Goal: Transaction & Acquisition: Purchase product/service

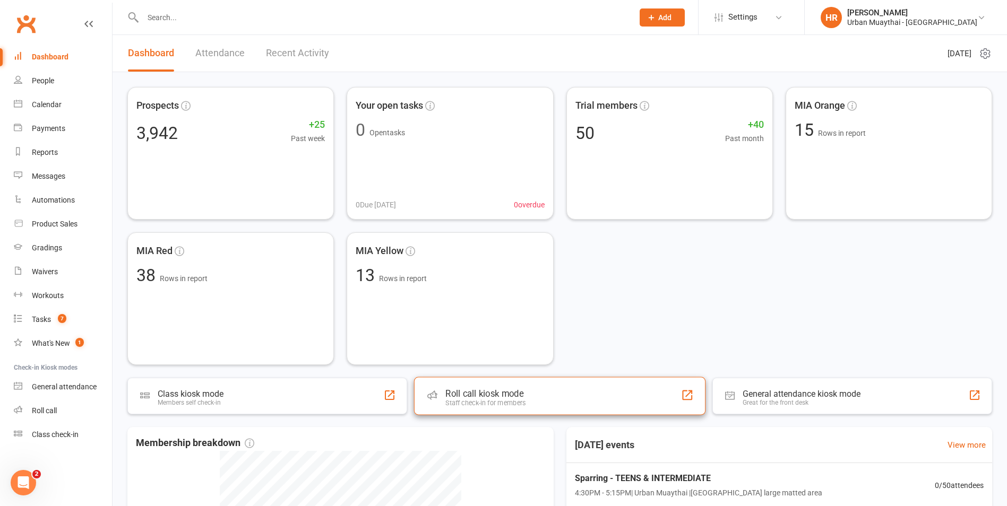
click at [489, 402] on div "Staff check-in for members" at bounding box center [485, 403] width 80 height 8
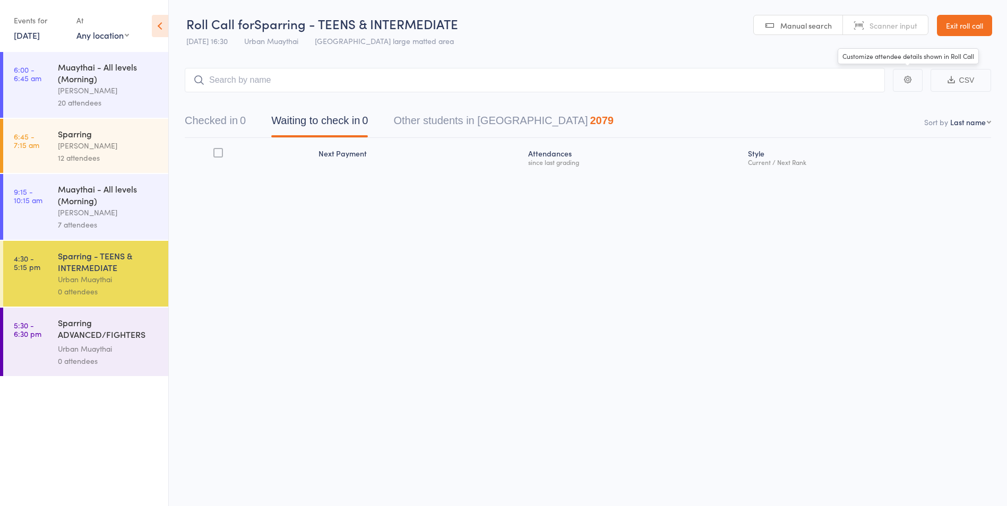
click at [961, 38] on header "Roll Call for Sparring - TEENS & INTERMEDIATE 12 Sep 16:30 Urban Muaythai Miami…" at bounding box center [588, 26] width 838 height 52
click at [968, 16] on link "Exit roll call" at bounding box center [964, 25] width 55 height 21
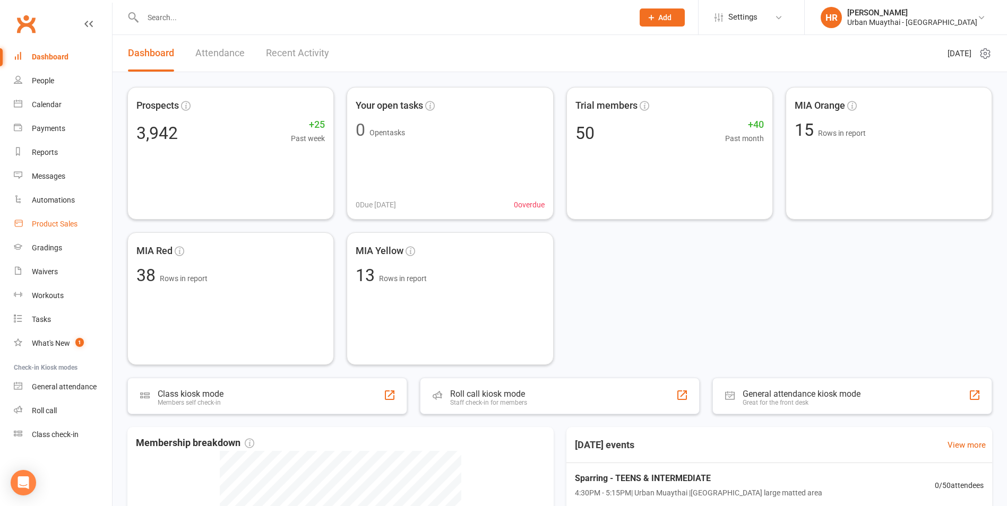
click at [79, 219] on link "Product Sales" at bounding box center [63, 224] width 98 height 24
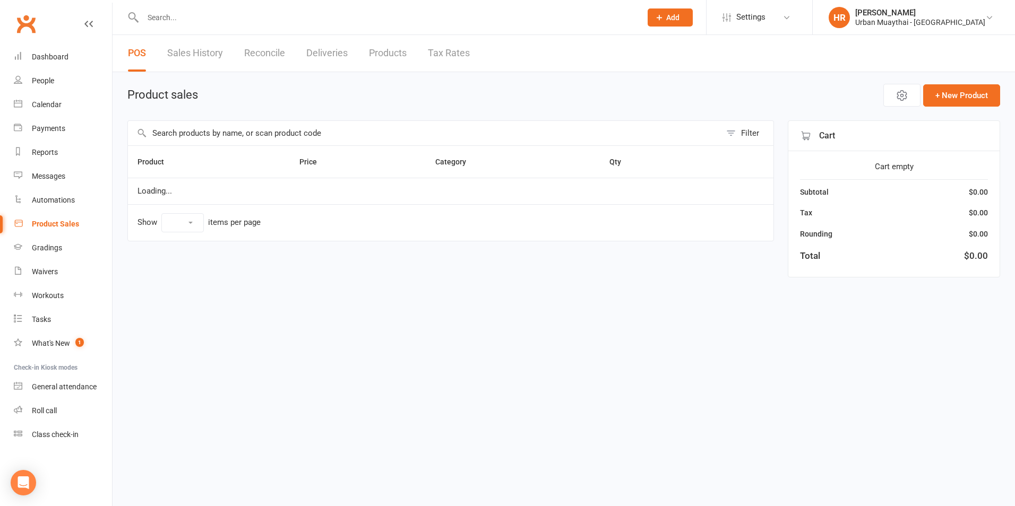
select select "10"
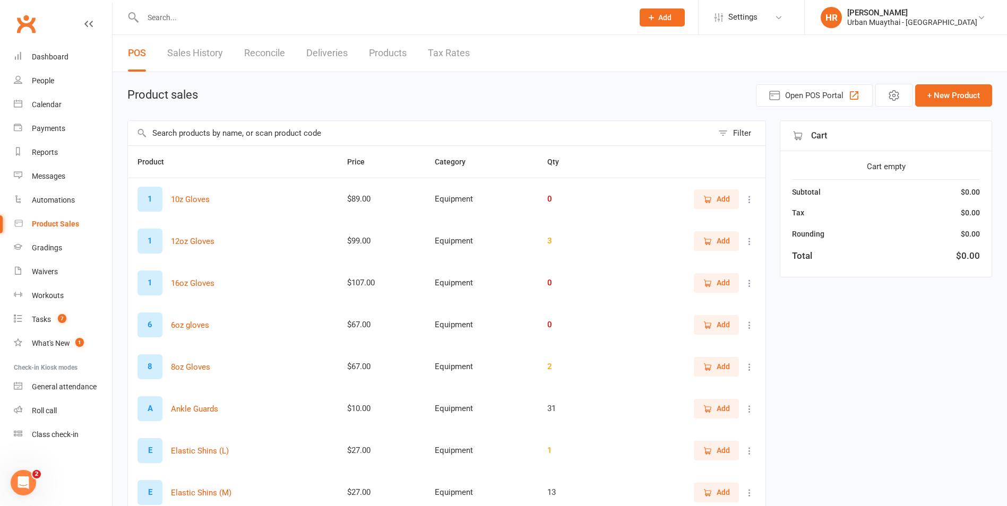
click at [217, 131] on input "text" at bounding box center [420, 133] width 585 height 24
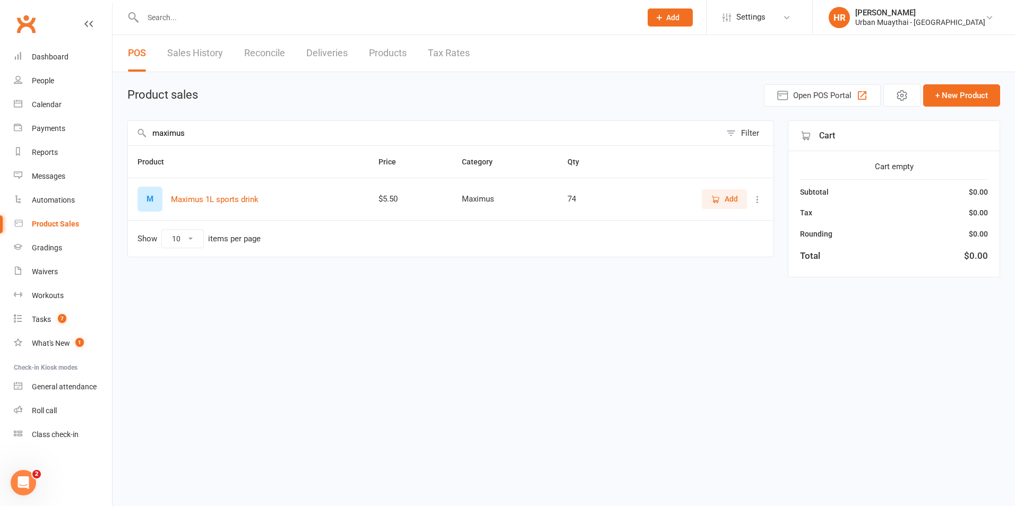
type input "maximus"
click at [720, 191] on button "Add" at bounding box center [724, 198] width 45 height 19
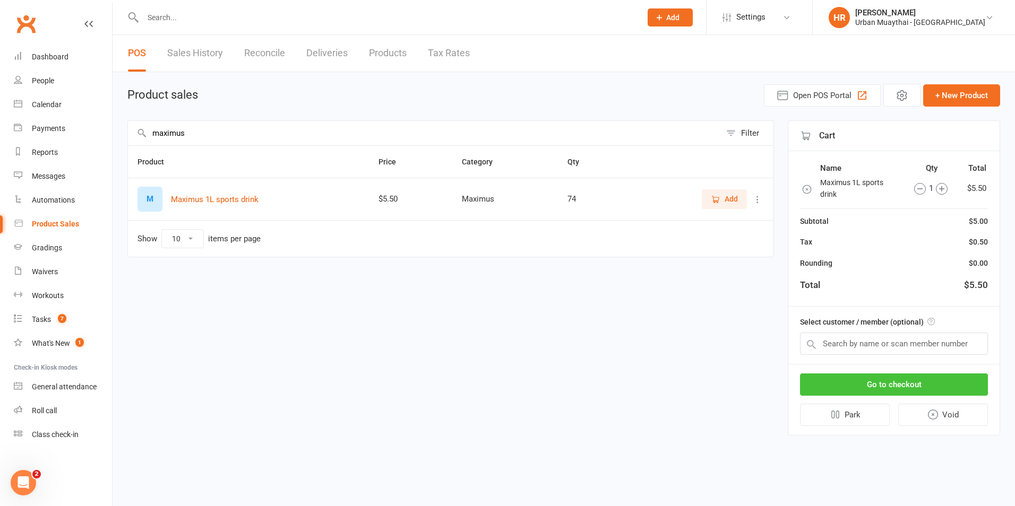
click at [917, 381] on button "Go to checkout" at bounding box center [894, 385] width 188 height 22
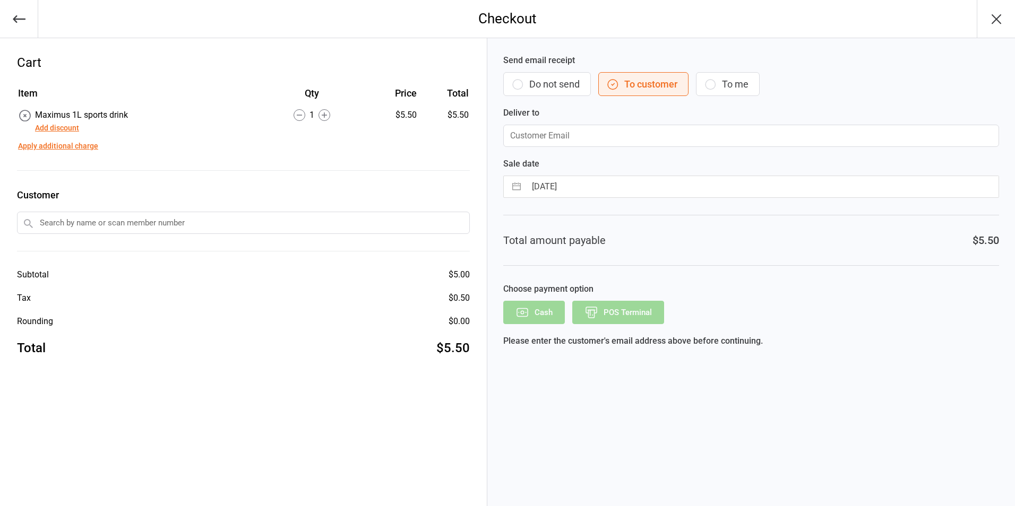
click at [552, 91] on button "Do not send" at bounding box center [547, 84] width 88 height 24
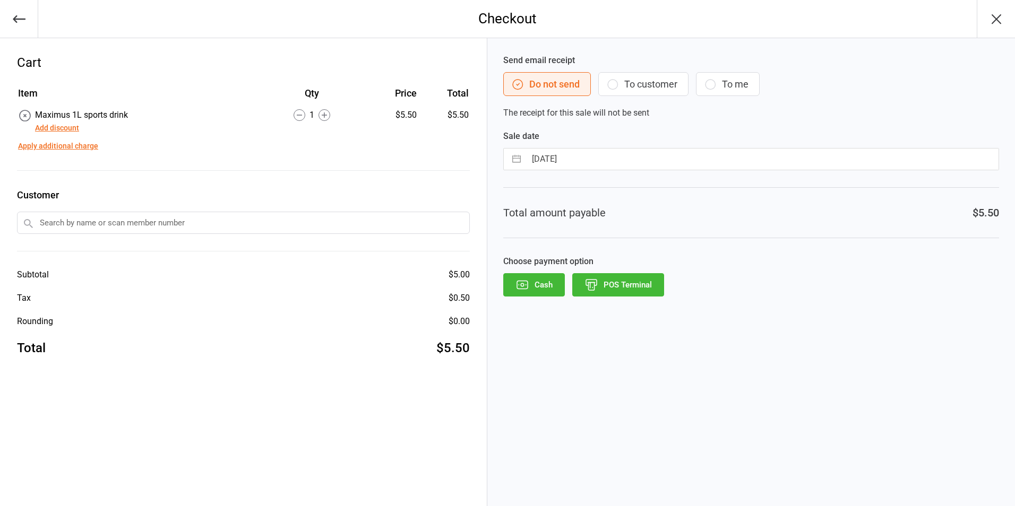
click at [606, 296] on button "POS Terminal" at bounding box center [618, 284] width 92 height 23
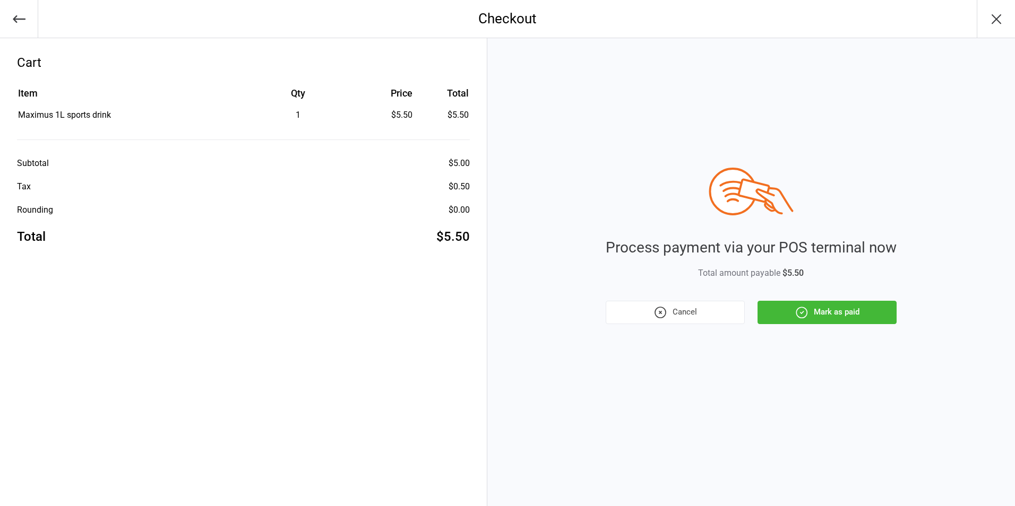
click at [814, 312] on button "Mark as paid" at bounding box center [826, 312] width 139 height 23
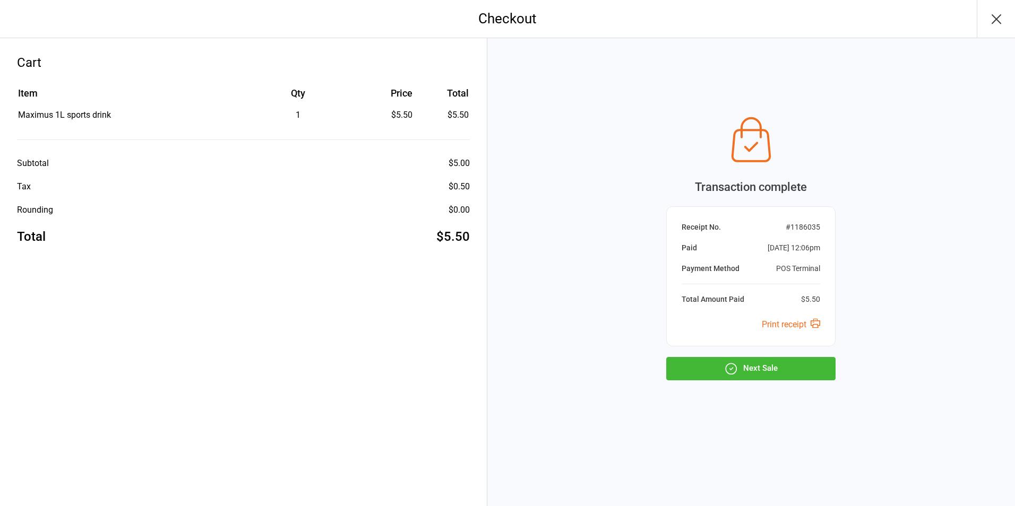
click at [773, 363] on button "Next Sale" at bounding box center [750, 368] width 169 height 23
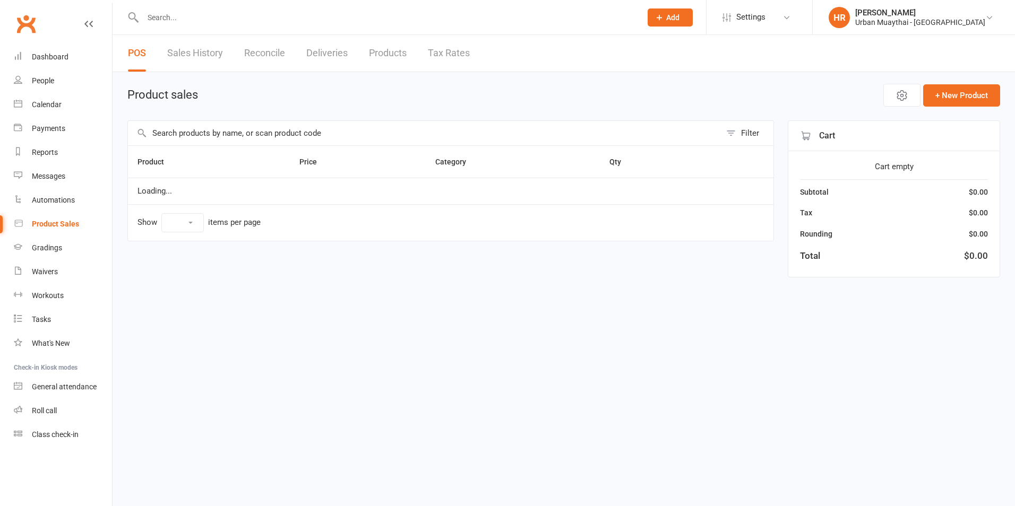
select select "10"
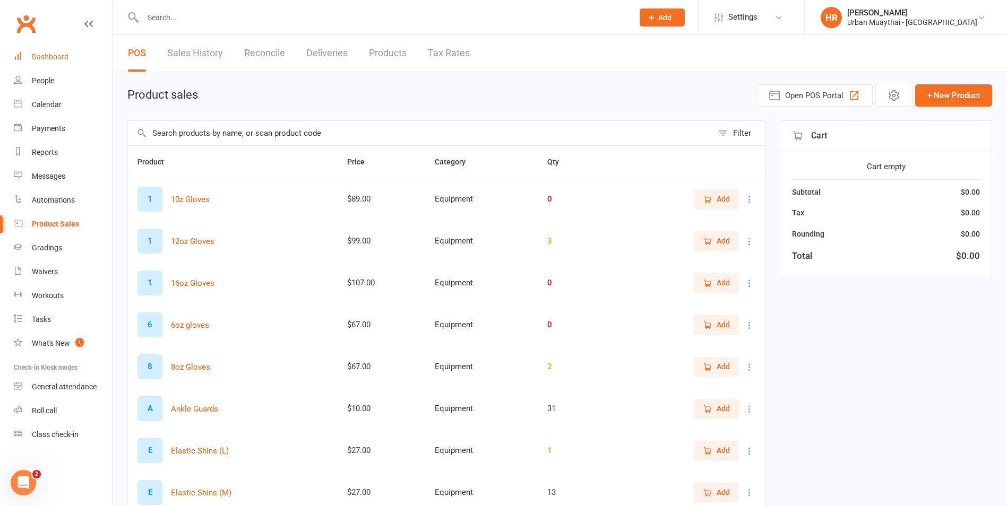
click at [47, 56] on div "Dashboard" at bounding box center [50, 57] width 37 height 8
